Goal: Transaction & Acquisition: Purchase product/service

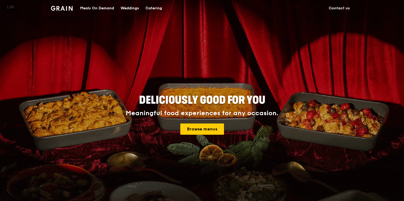
click at [295, 96] on h2 "Deliciously good for you" at bounding box center [201, 100] width 241 height 14
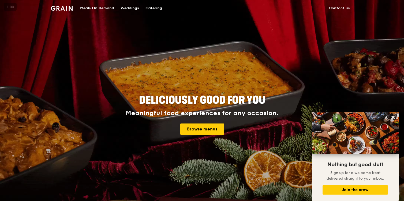
click at [263, 46] on div "Deliciously good for you Meaningful food experiences for any occasion. Browse m…" at bounding box center [202, 115] width 300 height 198
click at [148, 7] on div "Catering" at bounding box center [153, 8] width 17 height 16
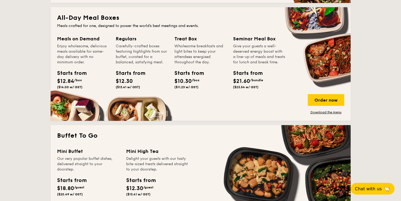
scroll to position [341, 0]
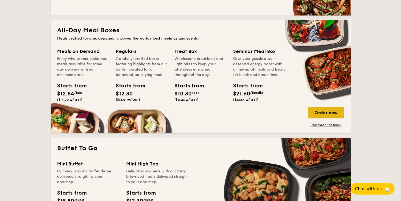
click at [324, 118] on div "Order now" at bounding box center [326, 113] width 36 height 12
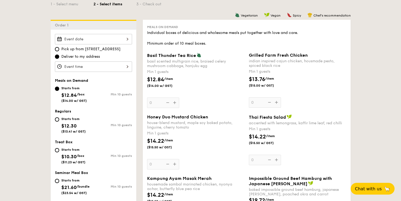
scroll to position [126, 0]
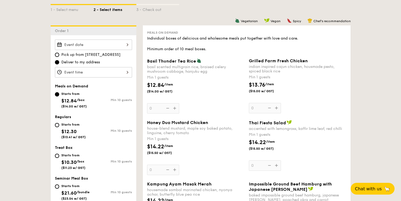
click at [117, 47] on div at bounding box center [93, 45] width 77 height 10
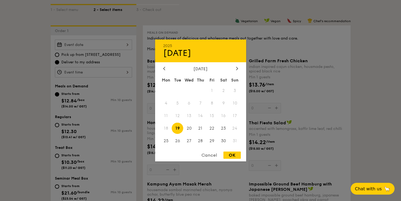
click at [237, 153] on div "OK" at bounding box center [231, 155] width 17 height 7
type input "Aug 19, 2025"
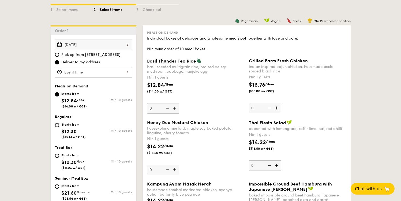
click at [89, 73] on div at bounding box center [93, 72] width 77 height 10
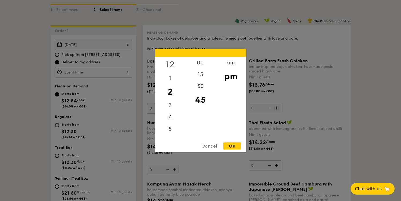
click at [172, 61] on div "12" at bounding box center [170, 65] width 30 height 16
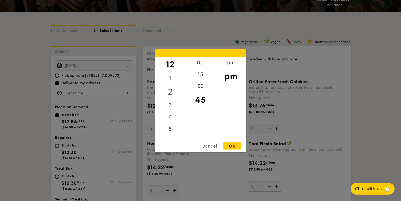
scroll to position [103, 0]
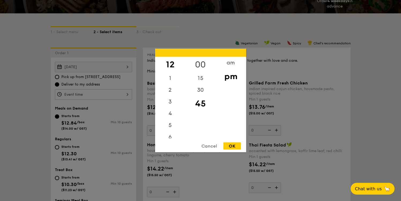
click at [197, 65] on div "00" at bounding box center [200, 65] width 30 height 16
click at [233, 144] on div "OK" at bounding box center [231, 146] width 17 height 7
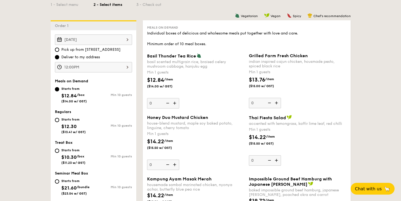
scroll to position [131, 0]
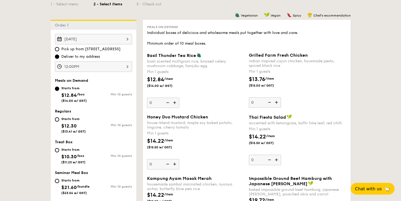
click at [76, 70] on div "12:00PM" at bounding box center [93, 67] width 77 height 10
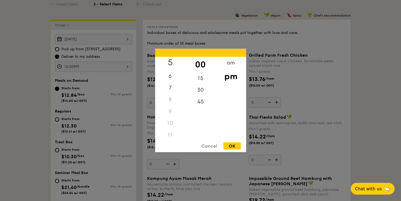
scroll to position [63, 0]
click at [169, 130] on div "11" at bounding box center [170, 133] width 30 height 12
click at [201, 86] on div "30" at bounding box center [200, 92] width 30 height 16
click at [231, 64] on div "am" at bounding box center [231, 65] width 30 height 16
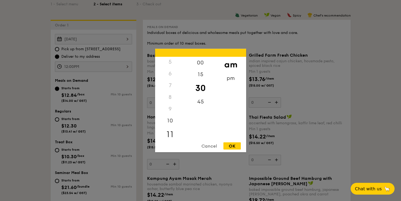
click at [171, 127] on div "10" at bounding box center [170, 121] width 30 height 12
click at [173, 137] on div "11" at bounding box center [170, 139] width 30 height 16
click at [239, 146] on div "OK" at bounding box center [231, 146] width 17 height 7
type input "11:30AM"
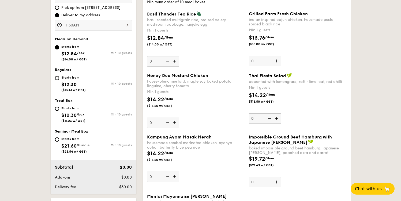
scroll to position [174, 0]
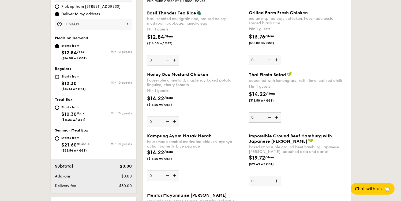
click at [178, 61] on img at bounding box center [175, 60] width 8 height 10
click at [178, 61] on input "0" at bounding box center [163, 60] width 32 height 10
type input "1"
click at [234, 65] on div "Basil Thunder Tea Rice basil scented multigrain rice, braised celery mushroom c…" at bounding box center [195, 37] width 97 height 55
click at [179, 65] on input "1" at bounding box center [163, 60] width 32 height 10
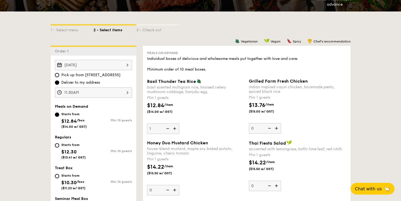
scroll to position [155, 0]
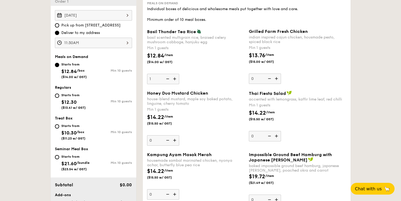
click at [277, 80] on img at bounding box center [277, 79] width 8 height 10
click at [277, 80] on input "0" at bounding box center [265, 79] width 32 height 10
click at [277, 80] on img at bounding box center [277, 79] width 8 height 10
click at [277, 80] on input "1" at bounding box center [265, 79] width 32 height 10
click at [278, 80] on img at bounding box center [277, 79] width 8 height 10
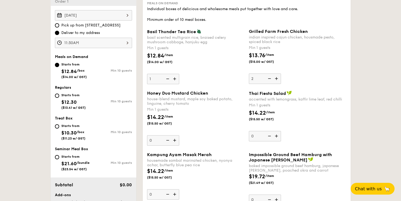
click at [278, 80] on input "2" at bounding box center [265, 79] width 32 height 10
click at [278, 80] on img at bounding box center [277, 79] width 8 height 10
click at [278, 80] on input "3" at bounding box center [265, 79] width 32 height 10
click at [278, 80] on img at bounding box center [277, 79] width 8 height 10
click at [278, 80] on input "4" at bounding box center [265, 79] width 32 height 10
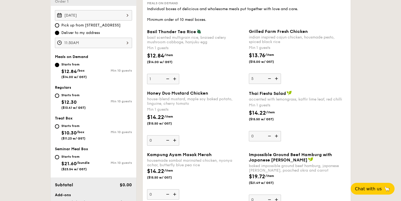
click at [278, 80] on img at bounding box center [277, 79] width 8 height 10
click at [278, 80] on input "5" at bounding box center [265, 79] width 32 height 10
click at [271, 79] on img at bounding box center [269, 79] width 8 height 10
click at [271, 79] on input "6" at bounding box center [265, 79] width 32 height 10
type input "5"
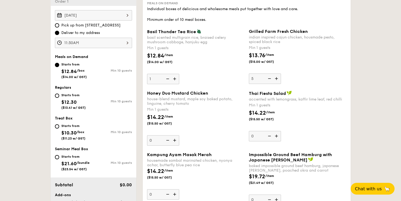
click at [174, 77] on img at bounding box center [175, 79] width 8 height 10
click at [174, 77] on input "1" at bounding box center [163, 79] width 32 height 10
click at [174, 77] on img at bounding box center [175, 79] width 8 height 10
click at [174, 77] on input "2" at bounding box center [163, 79] width 32 height 10
click at [174, 77] on img at bounding box center [175, 79] width 8 height 10
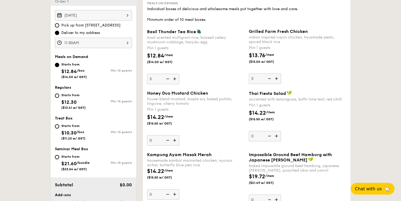
click at [174, 77] on input "3" at bounding box center [163, 79] width 32 height 10
click at [174, 77] on img at bounding box center [175, 79] width 8 height 10
click at [174, 77] on input "4" at bounding box center [163, 79] width 32 height 10
click at [174, 77] on img at bounding box center [175, 79] width 8 height 10
click at [174, 77] on input "5" at bounding box center [163, 79] width 32 height 10
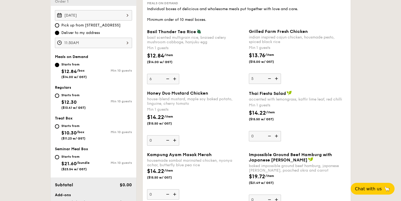
click at [165, 77] on img at bounding box center [167, 79] width 8 height 10
click at [165, 77] on input "6" at bounding box center [163, 79] width 32 height 10
type input "5"
click at [207, 72] on div "Basil Thunder Tea Rice basil scented multigrain rice, braised celery mushroom c…" at bounding box center [195, 56] width 97 height 55
click at [179, 74] on input "5" at bounding box center [163, 79] width 32 height 10
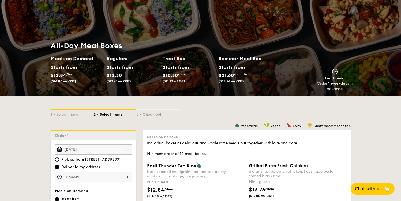
scroll to position [0, 0]
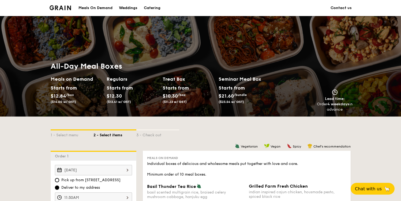
click at [103, 10] on div "Meals On Demand" at bounding box center [95, 8] width 34 height 16
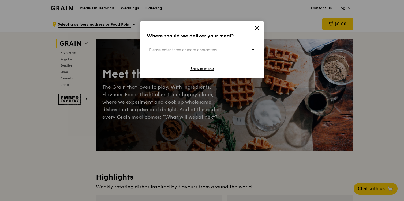
click at [210, 44] on div "Please enter three or more characters" at bounding box center [202, 50] width 110 height 12
click at [221, 44] on div "Where should we deliver your meal? Please enter three or more characters Please…" at bounding box center [201, 49] width 123 height 57
click at [215, 48] on span "Please enter three or more characters" at bounding box center [182, 50] width 67 height 5
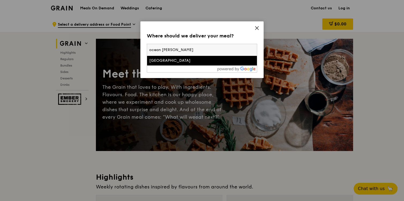
type input "ocean [PERSON_NAME]"
click at [198, 61] on div "[GEOGRAPHIC_DATA]" at bounding box center [188, 60] width 79 height 5
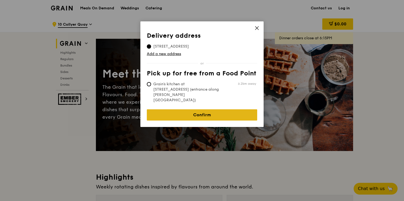
click at [186, 110] on link "Confirm" at bounding box center [202, 115] width 110 height 11
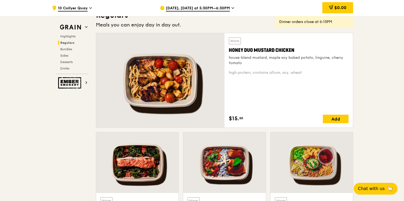
scroll to position [462, 0]
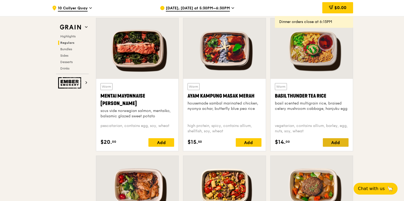
click at [343, 142] on div "Add" at bounding box center [336, 142] width 26 height 9
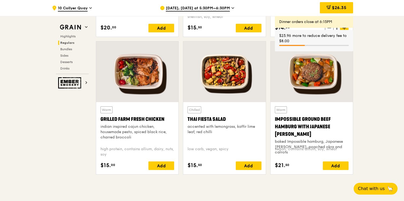
scroll to position [587, 0]
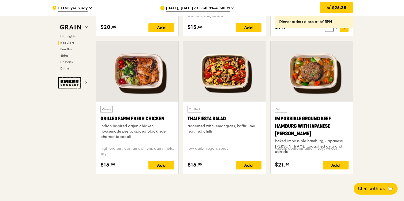
click at [158, 163] on div "Add" at bounding box center [161, 165] width 26 height 9
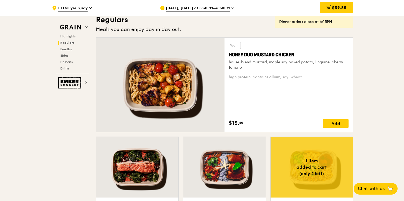
scroll to position [351, 0]
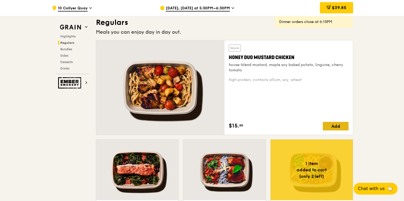
click at [337, 125] on div "Add" at bounding box center [336, 126] width 26 height 9
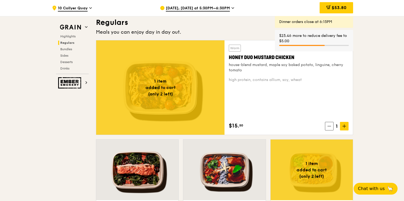
click at [220, 30] on div "Meals you can enjoy day in day out." at bounding box center [224, 31] width 257 height 7
click at [224, 8] on span "[DATE], [DATE] at 5:30PM–6:30PM" at bounding box center [198, 9] width 64 height 6
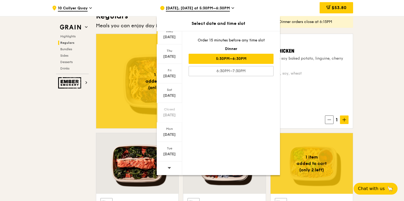
scroll to position [362, 0]
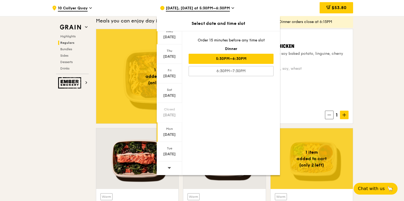
click at [168, 136] on div "[DATE]" at bounding box center [169, 134] width 24 height 5
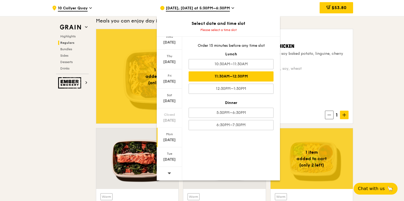
click at [253, 73] on div "11:30AM–12:30PM" at bounding box center [231, 77] width 85 height 10
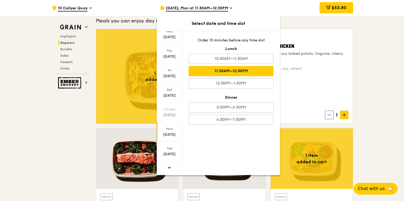
click at [304, 105] on div "Warm Honey Duo Mustard Chicken house-blend mustard, maple soy baked potato, lin…" at bounding box center [289, 76] width 120 height 86
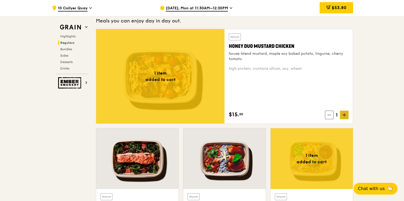
click at [345, 115] on icon at bounding box center [344, 115] width 3 height 0
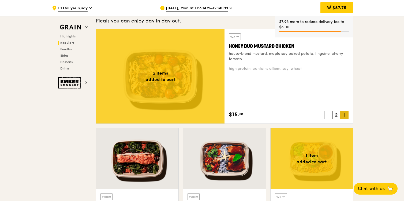
click at [345, 115] on icon at bounding box center [344, 115] width 3 height 0
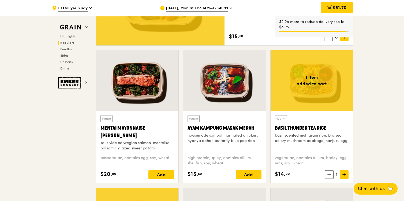
scroll to position [441, 0]
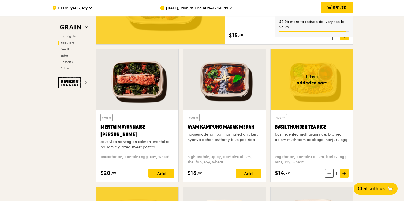
click at [343, 169] on div "Warm Basil Thunder Tea [PERSON_NAME] scented multigrain rice, braised celery mu…" at bounding box center [312, 146] width 74 height 64
click at [344, 171] on span at bounding box center [344, 174] width 9 height 9
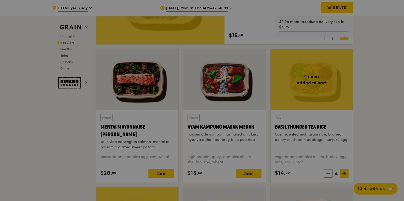
click at [332, 173] on div at bounding box center [202, 100] width 404 height 201
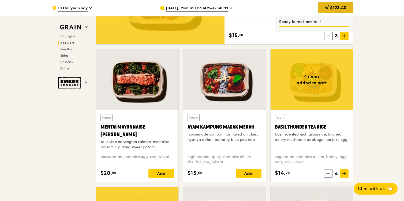
click at [329, 5] on div "$123.40" at bounding box center [335, 7] width 35 height 11
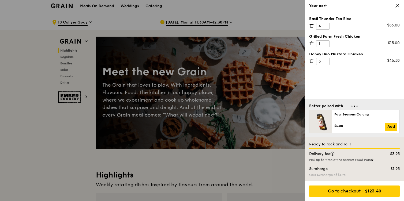
scroll to position [0, 0]
